Goal: Register for event/course

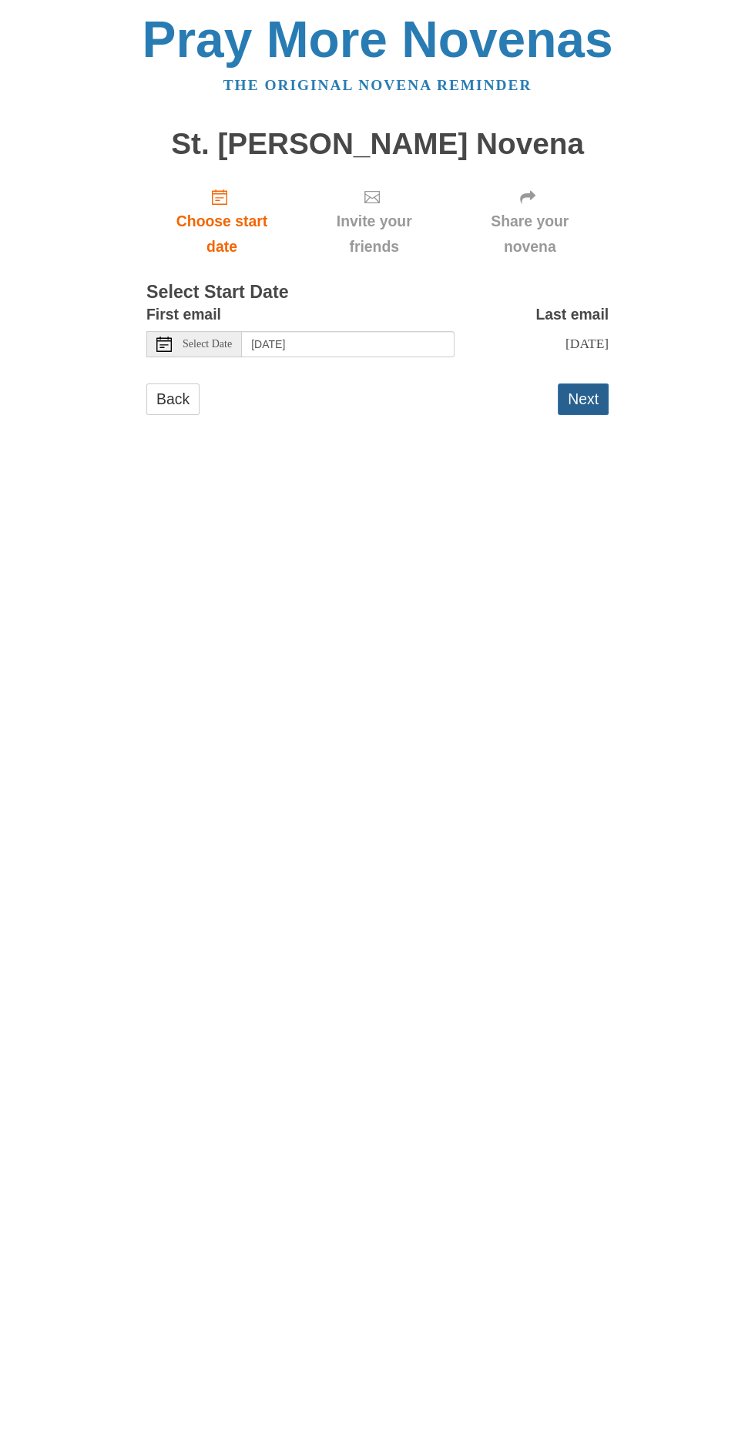
click at [580, 384] on button "Next" at bounding box center [583, 400] width 51 height 32
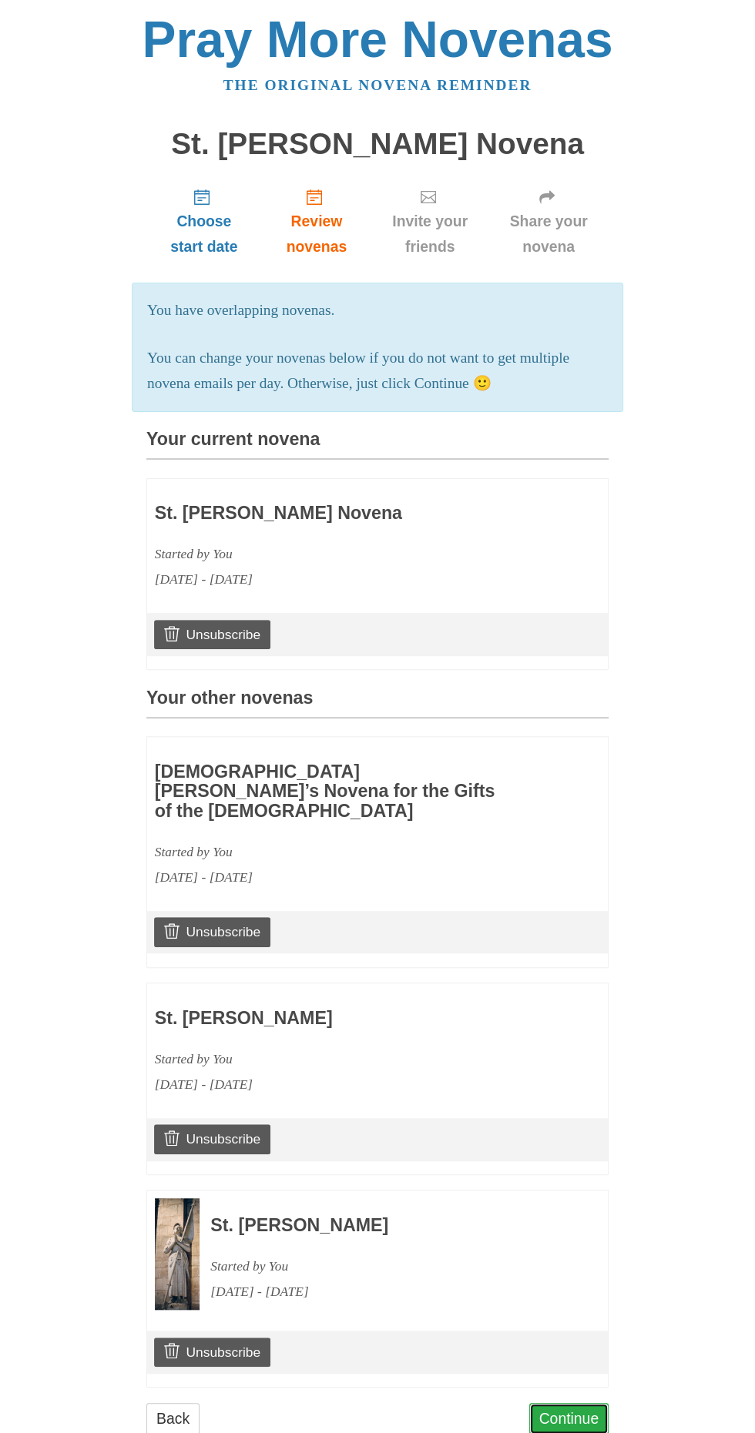
click at [599, 1430] on link "Continue" at bounding box center [569, 1419] width 80 height 32
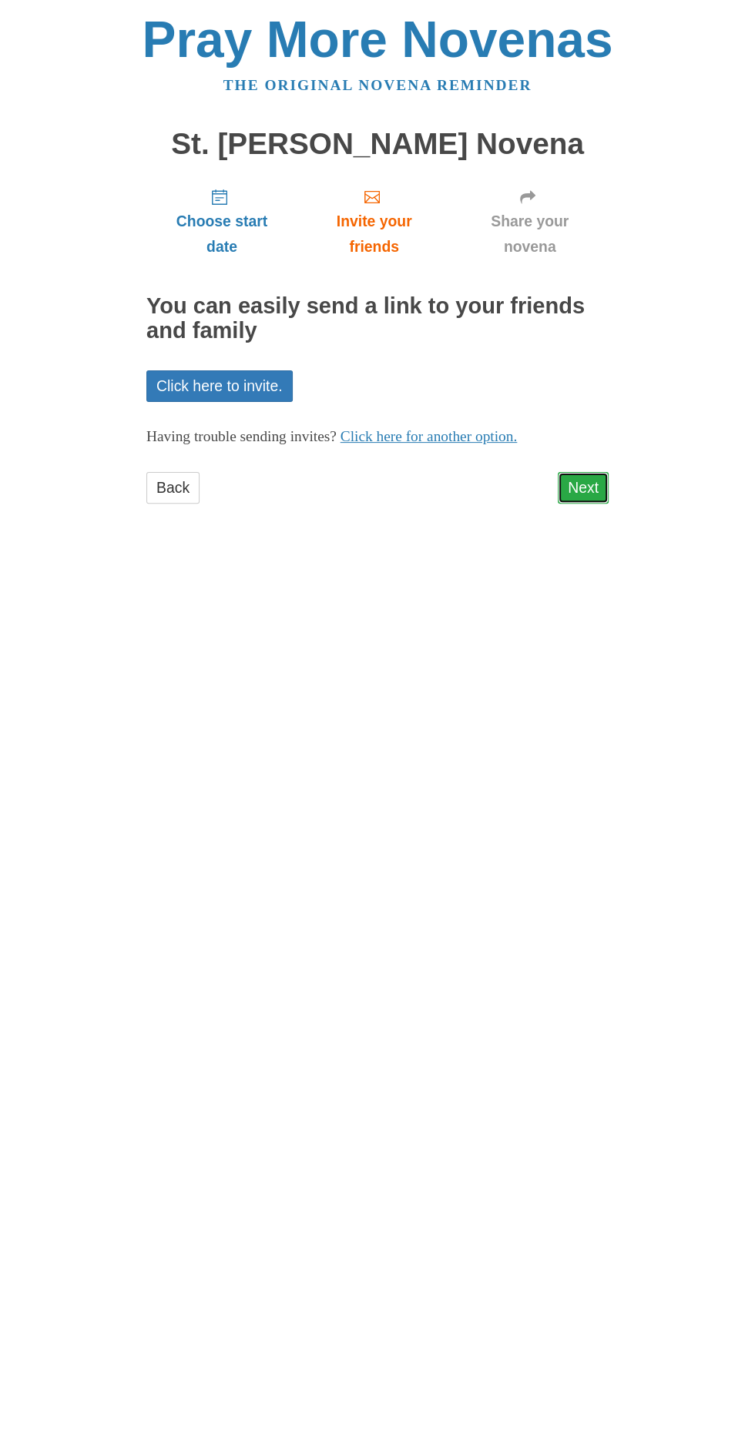
click at [595, 472] on link "Next" at bounding box center [583, 488] width 51 height 32
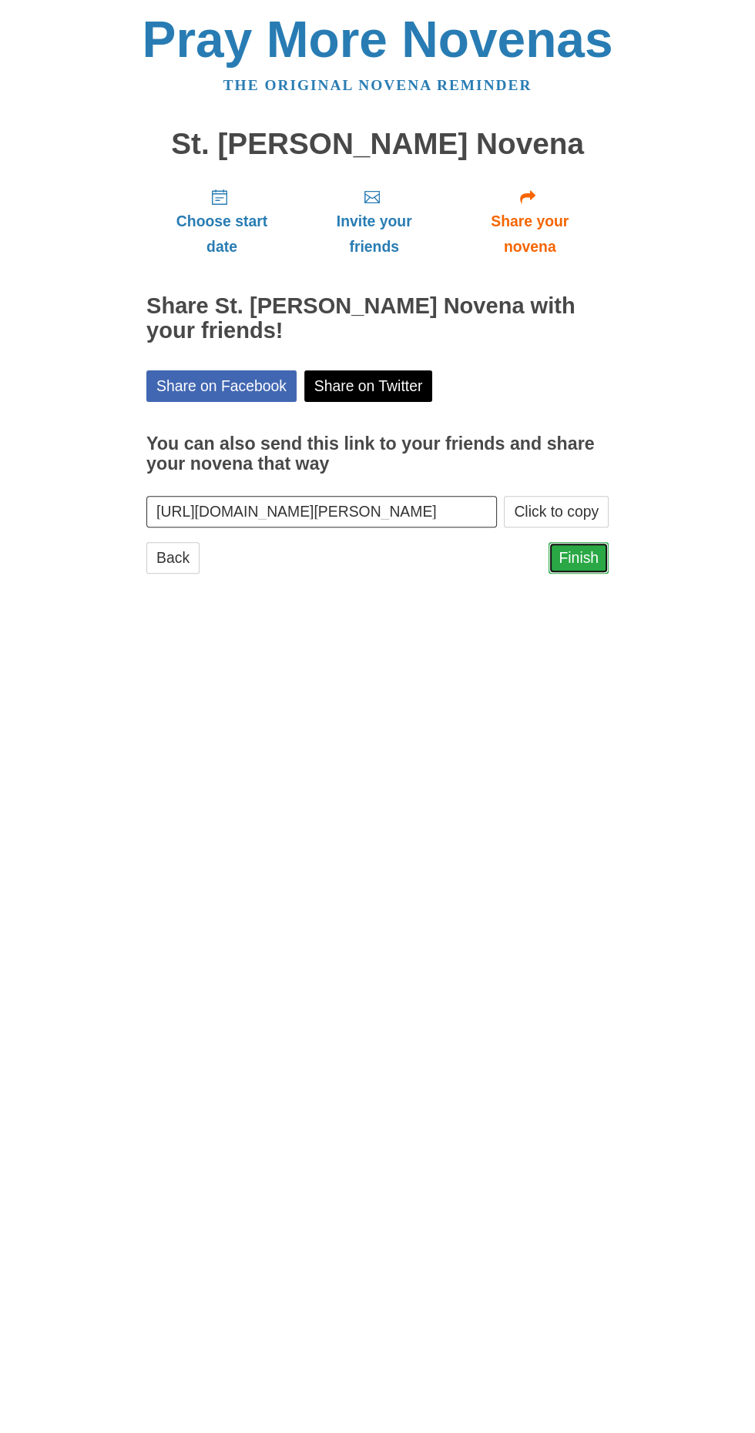
click at [578, 542] on link "Finish" at bounding box center [578, 558] width 60 height 32
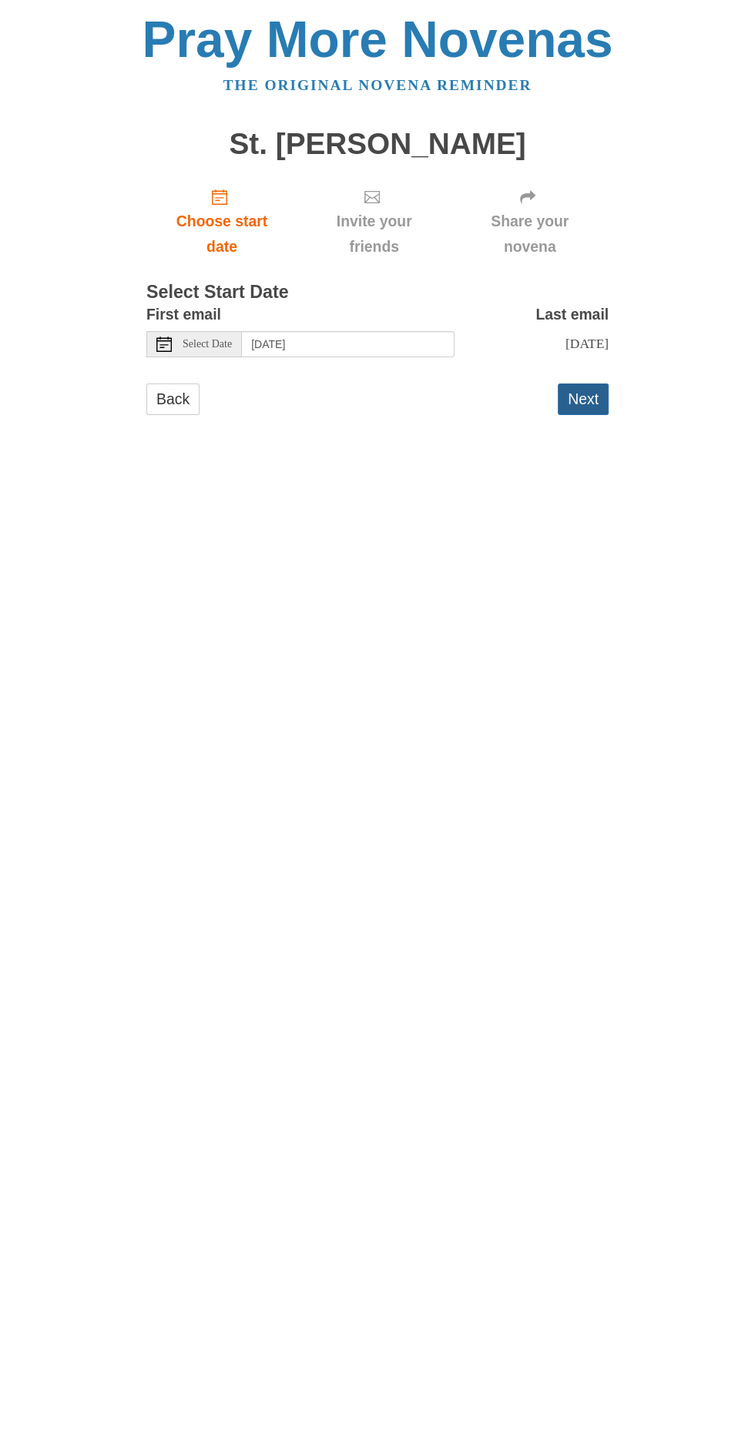
click at [590, 384] on button "Next" at bounding box center [583, 400] width 51 height 32
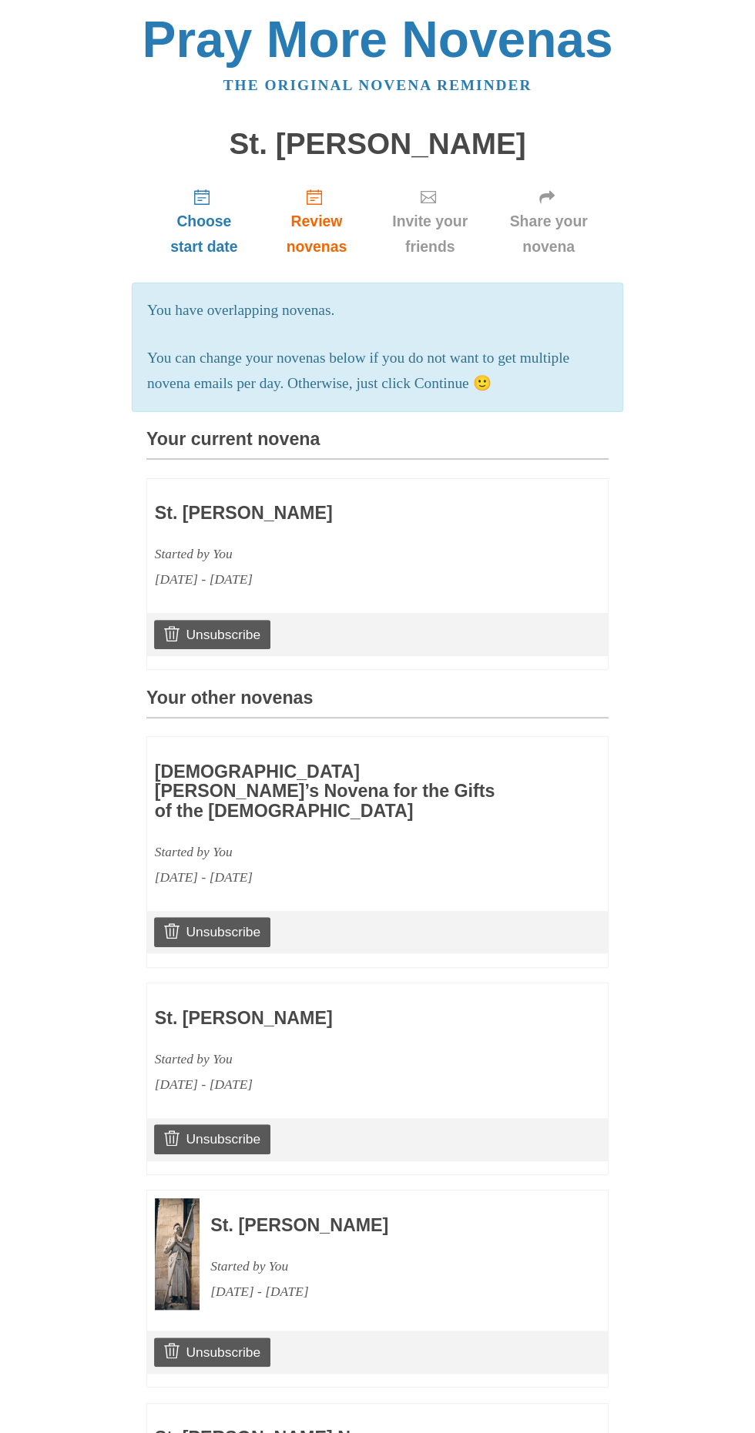
scroll to position [253, 0]
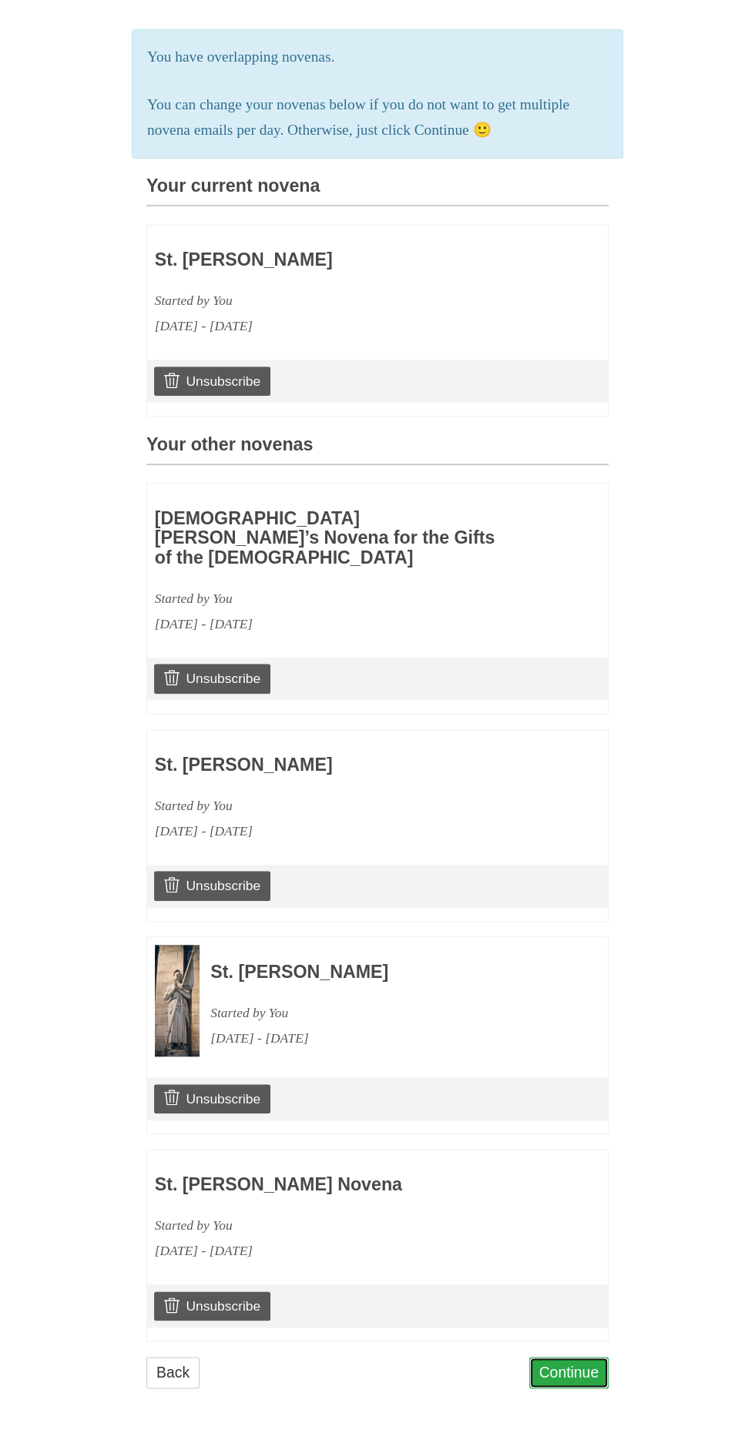
click at [590, 1380] on link "Continue" at bounding box center [569, 1373] width 80 height 32
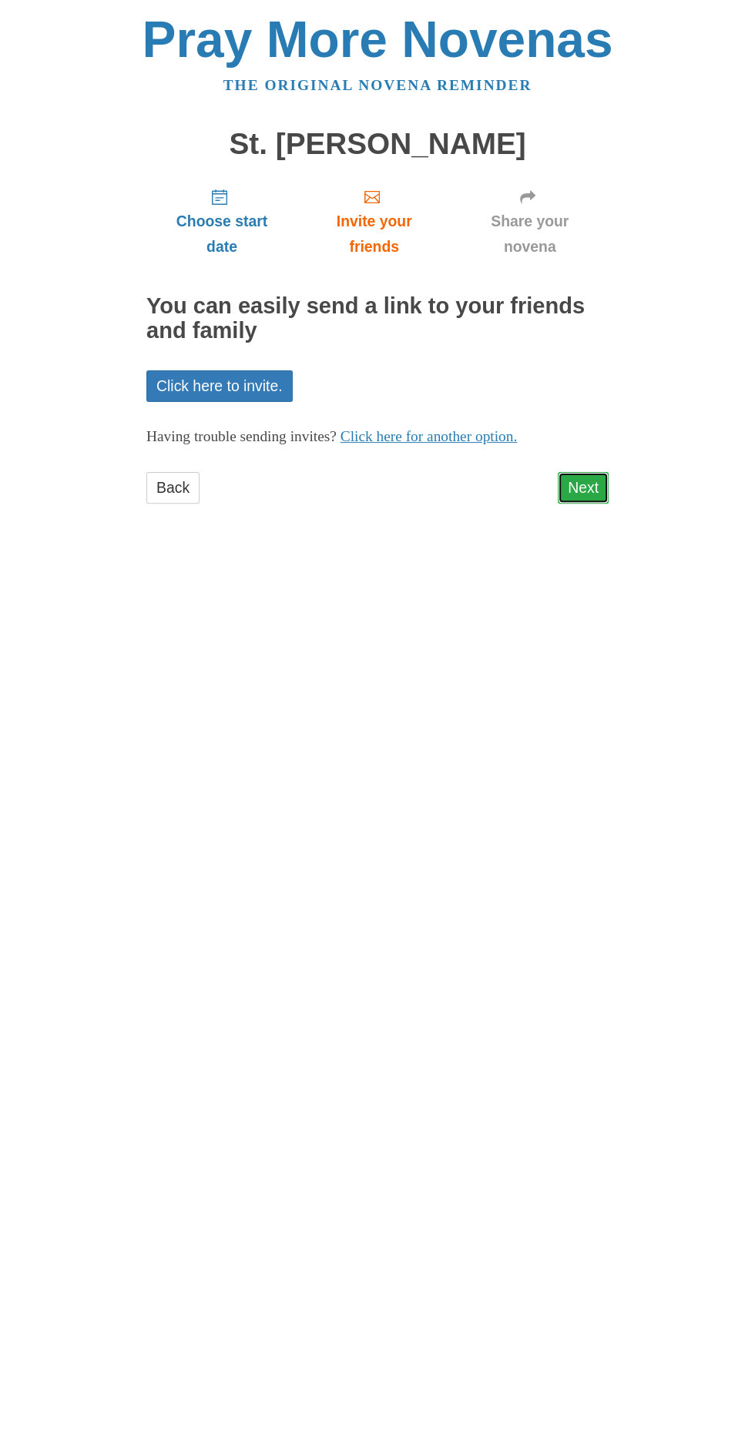
click at [600, 472] on link "Next" at bounding box center [583, 488] width 51 height 32
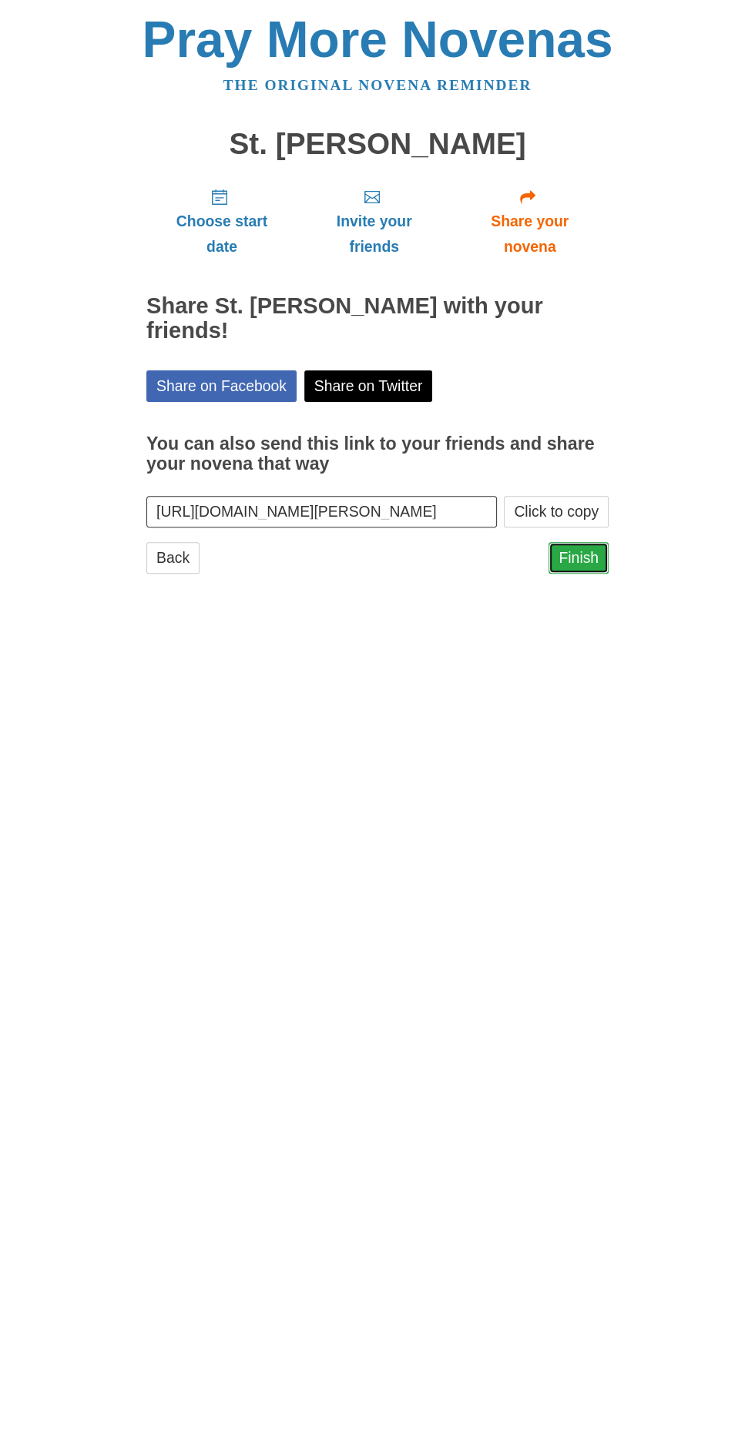
click at [576, 542] on link "Finish" at bounding box center [578, 558] width 60 height 32
